Goal: Navigation & Orientation: Understand site structure

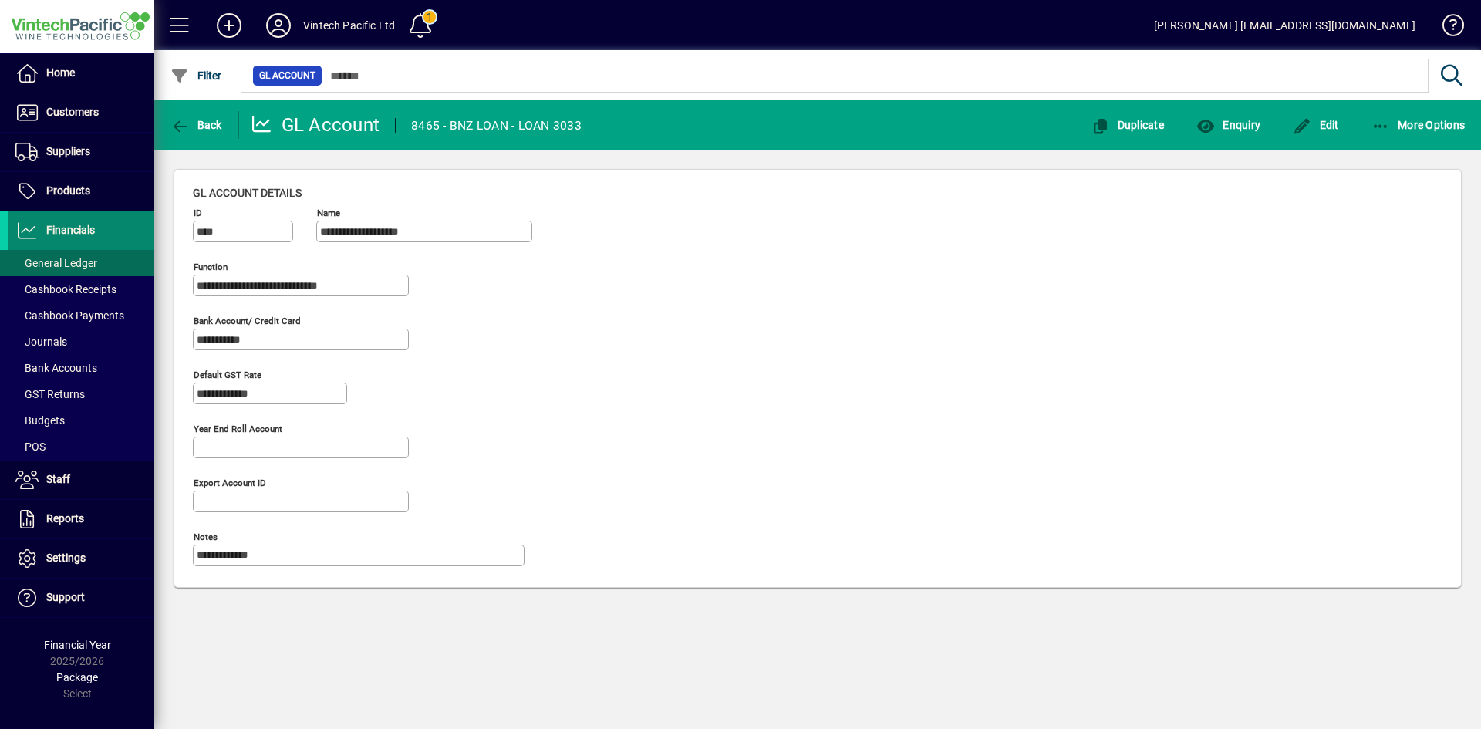
click at [91, 234] on span "Financials" at bounding box center [70, 230] width 49 height 12
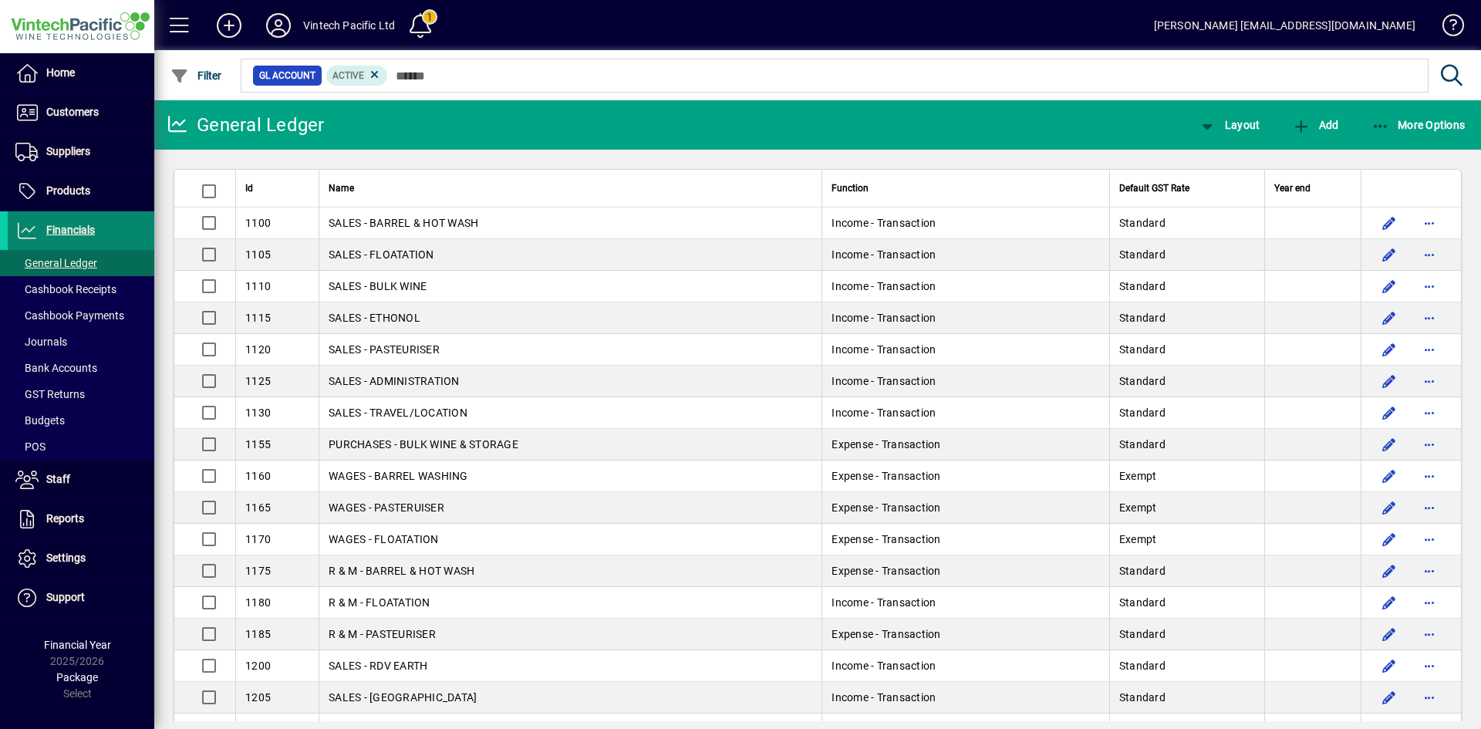
click at [83, 233] on span "Financials" at bounding box center [70, 230] width 49 height 12
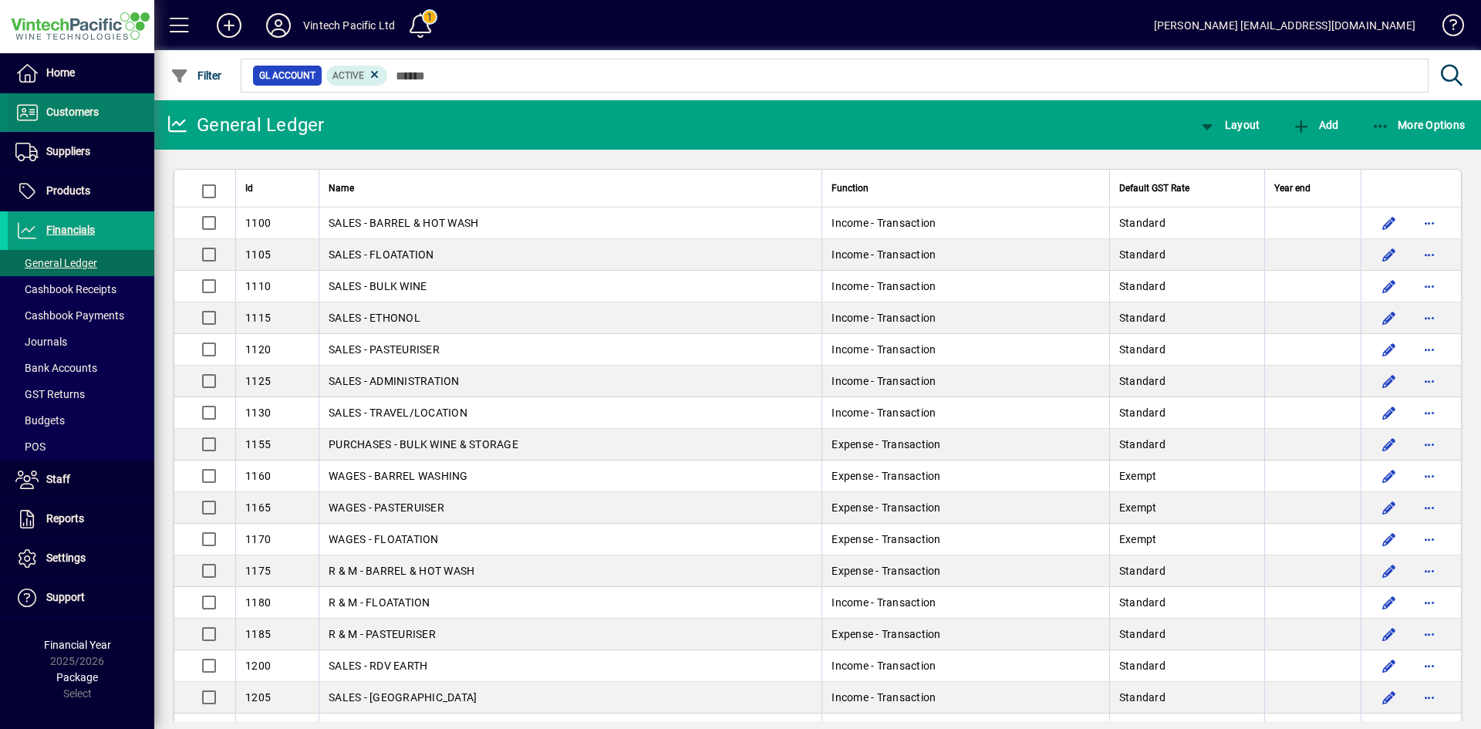
click at [58, 105] on span "Customers" at bounding box center [53, 112] width 91 height 19
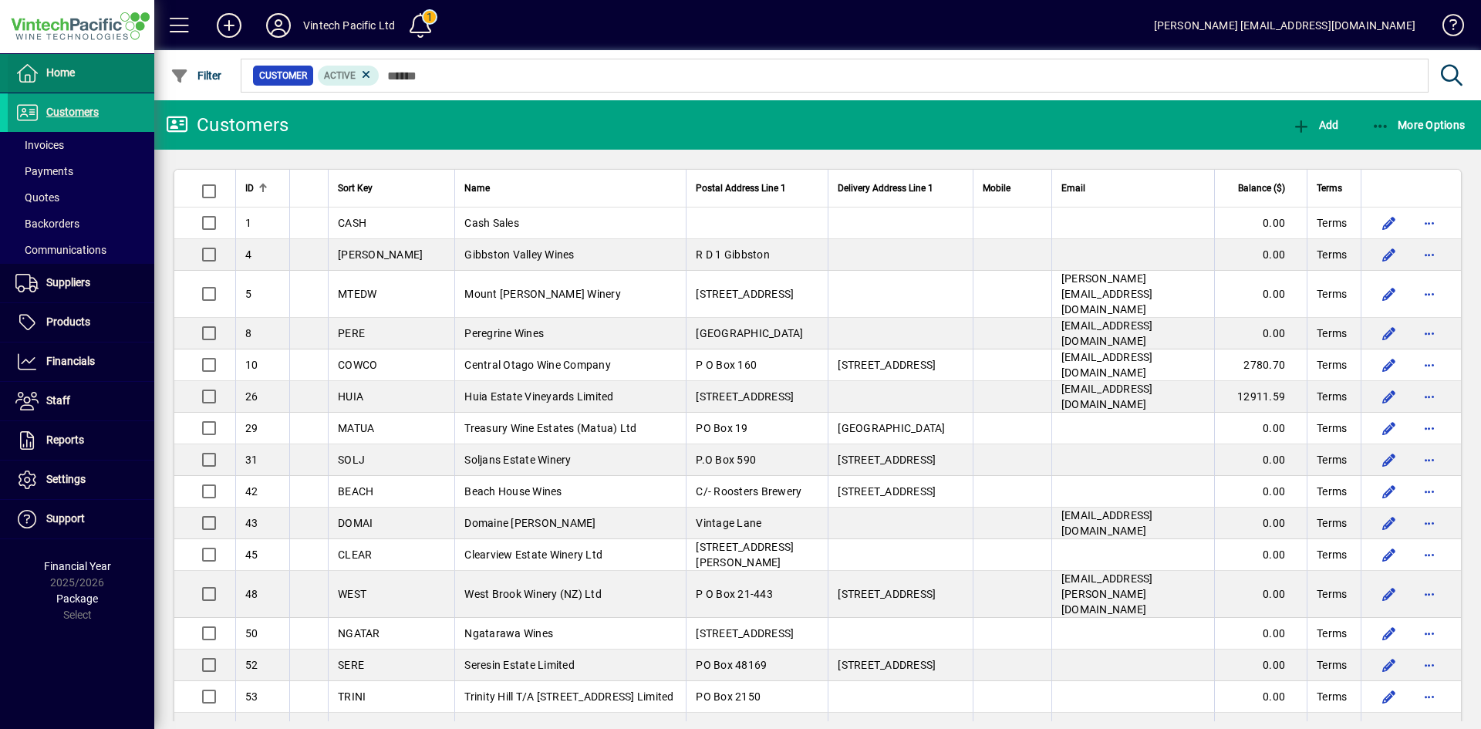
click at [61, 80] on span "Home" at bounding box center [41, 73] width 67 height 19
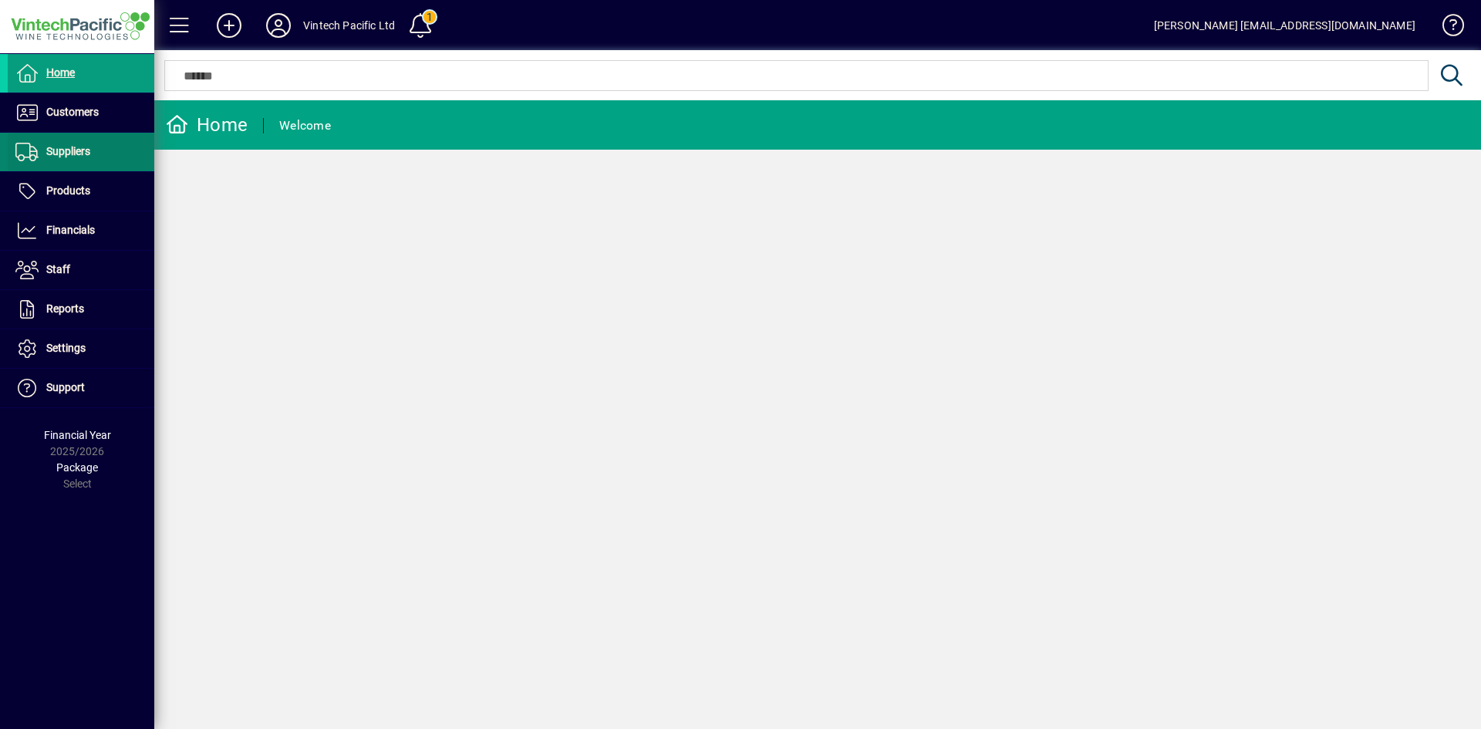
click at [83, 133] on span at bounding box center [81, 151] width 147 height 37
click at [85, 115] on span "Customers" at bounding box center [72, 112] width 52 height 12
